Goal: Transaction & Acquisition: Purchase product/service

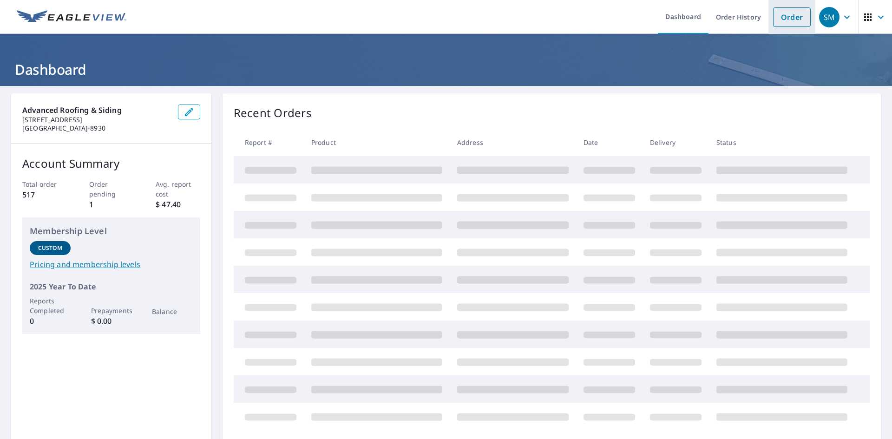
click at [785, 18] on link "Order" at bounding box center [792, 17] width 38 height 20
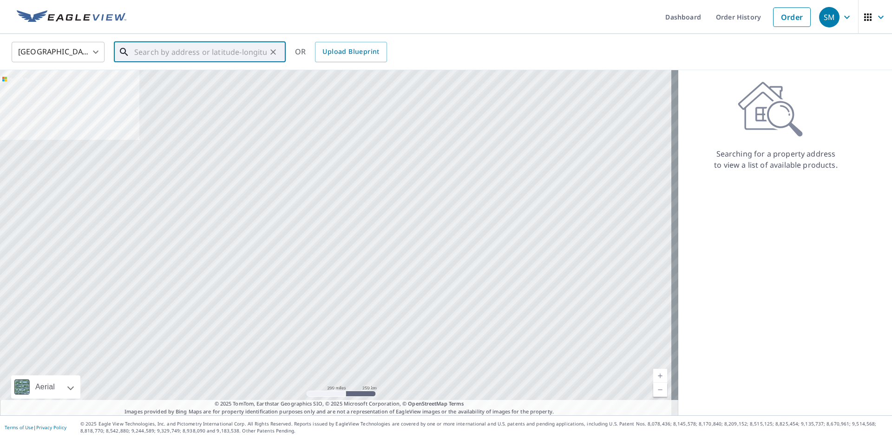
click at [204, 53] on input "text" at bounding box center [200, 52] width 132 height 26
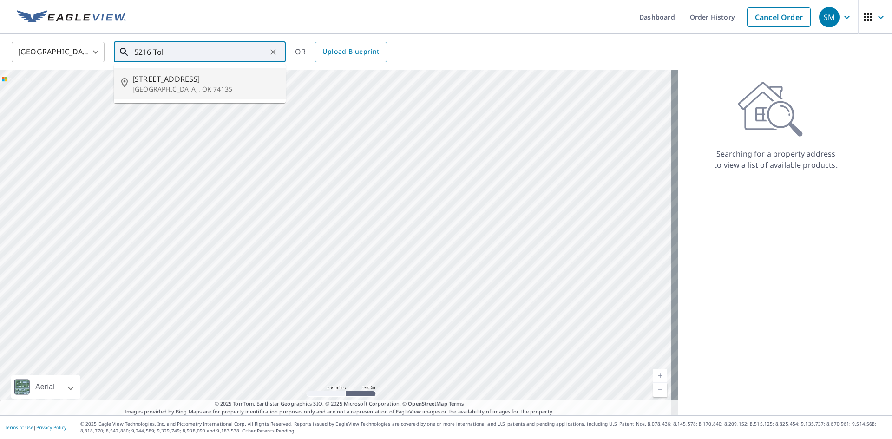
click at [193, 79] on span "[STREET_ADDRESS]" at bounding box center [205, 78] width 146 height 11
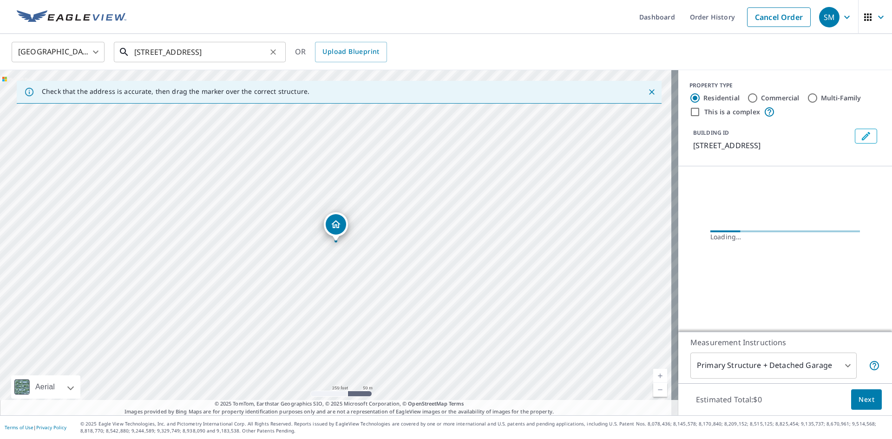
click at [201, 54] on input "[STREET_ADDRESS]" at bounding box center [200, 52] width 132 height 26
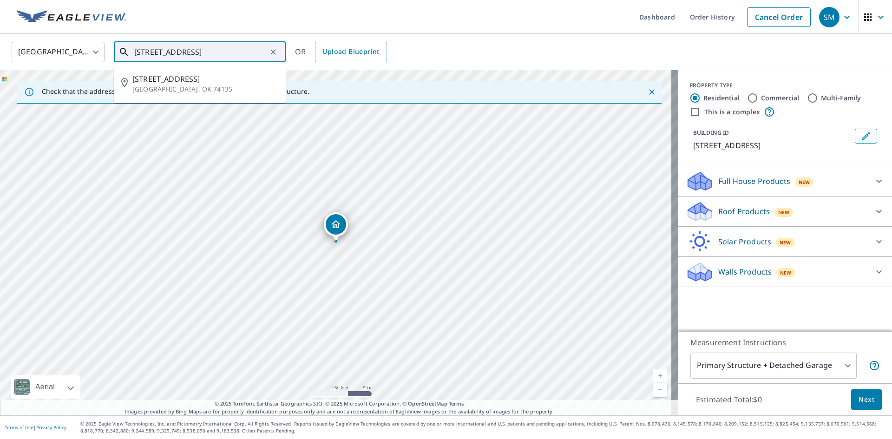
drag, startPoint x: 265, startPoint y: 49, endPoint x: 207, endPoint y: 49, distance: 58.1
click at [209, 49] on input "[STREET_ADDRESS]" at bounding box center [200, 52] width 132 height 26
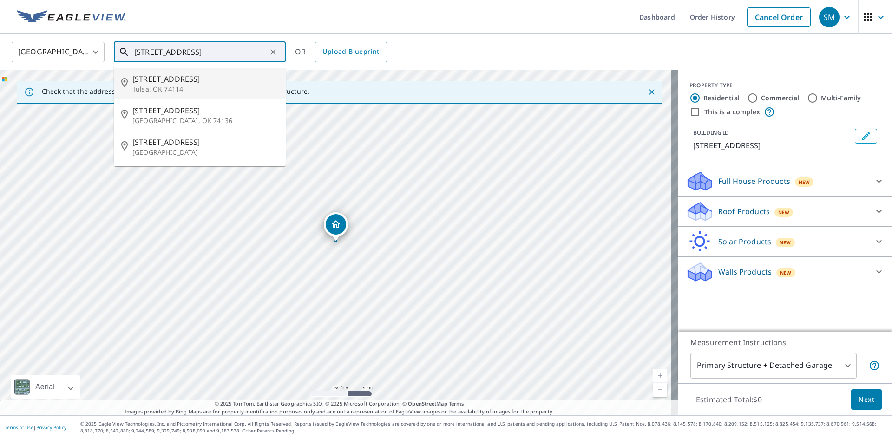
click at [157, 52] on input "[STREET_ADDRESS]" at bounding box center [200, 52] width 132 height 26
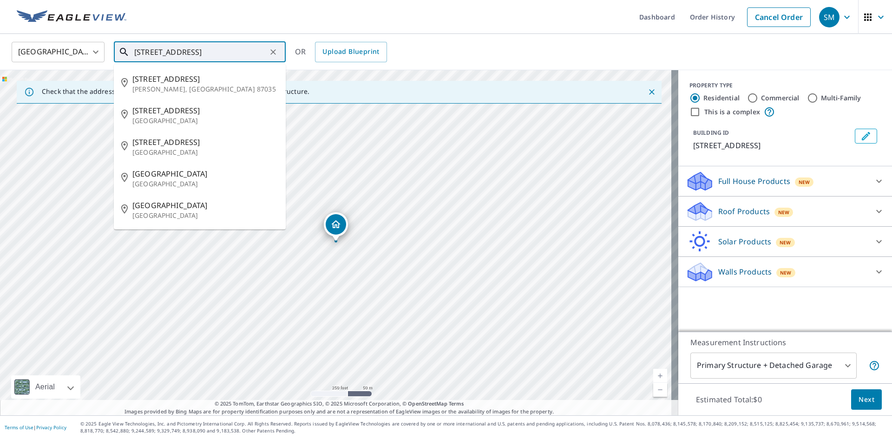
click at [155, 53] on input "[STREET_ADDRESS]" at bounding box center [200, 52] width 132 height 26
click at [223, 54] on input "[STREET_ADDRESS]" at bounding box center [200, 52] width 132 height 26
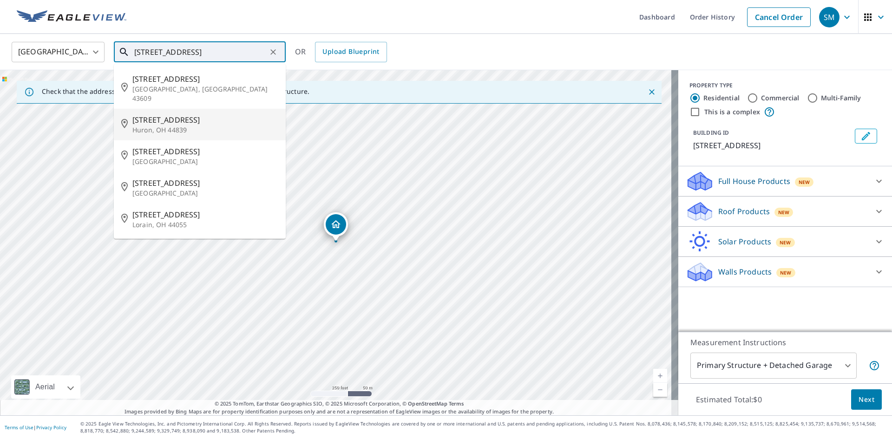
type input "[STREET_ADDRESS]"
